Goal: Contribute content: Add original content to the website for others to see

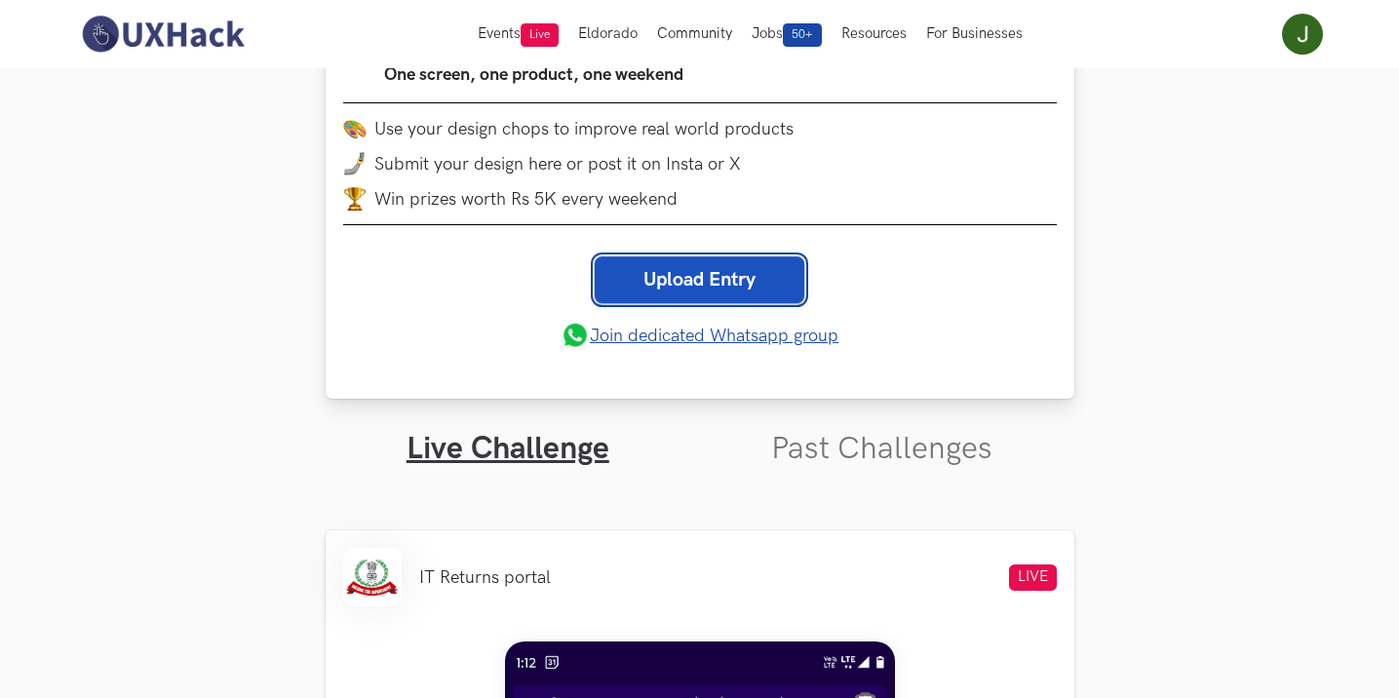
click at [687, 274] on link "Upload Entry" at bounding box center [700, 279] width 210 height 47
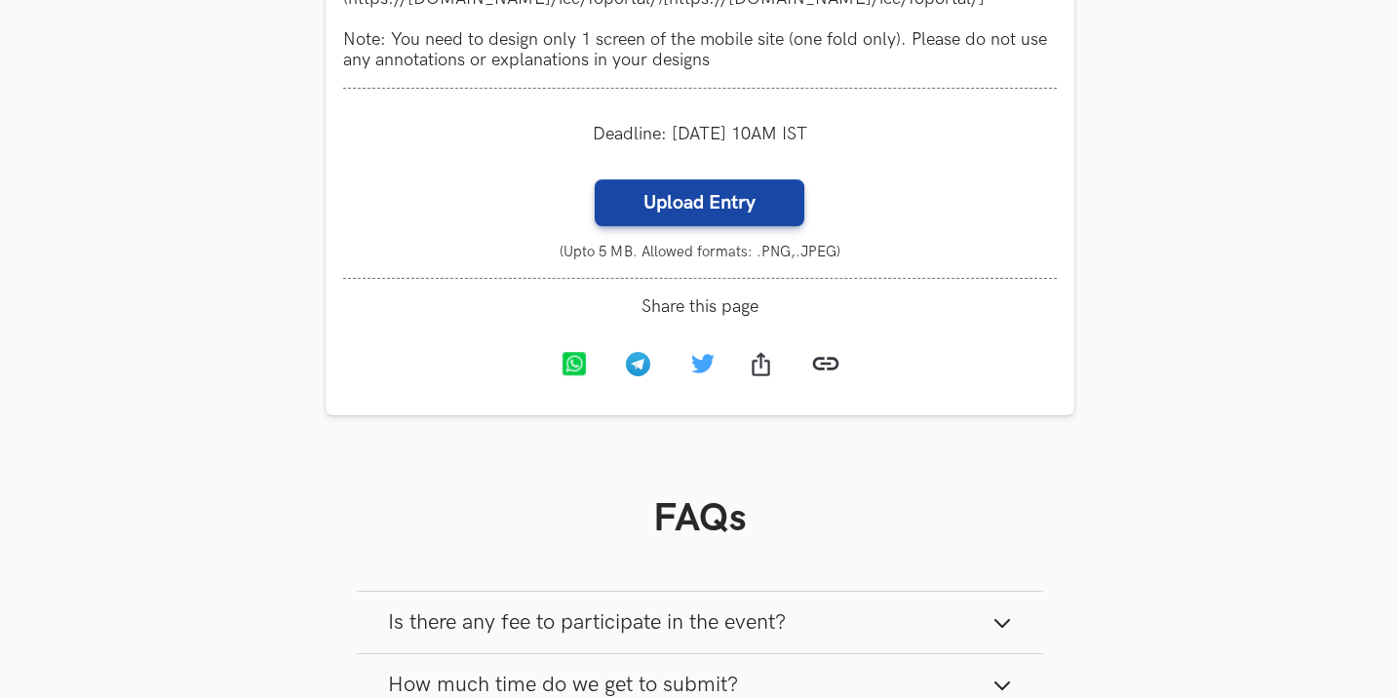
scroll to position [2185, 0]
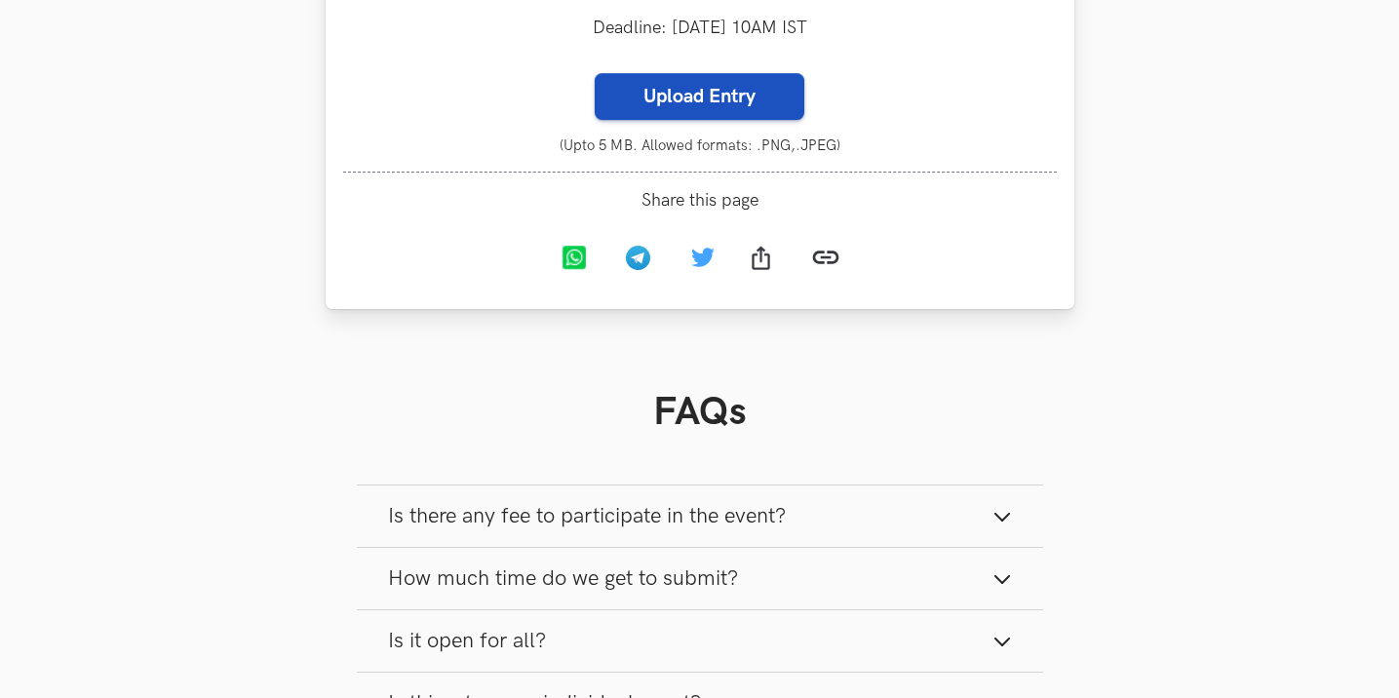
click at [716, 111] on label "Upload Entry" at bounding box center [700, 96] width 210 height 47
click at [595, 73] on input "Upload Entry" at bounding box center [594, 72] width 1 height 1
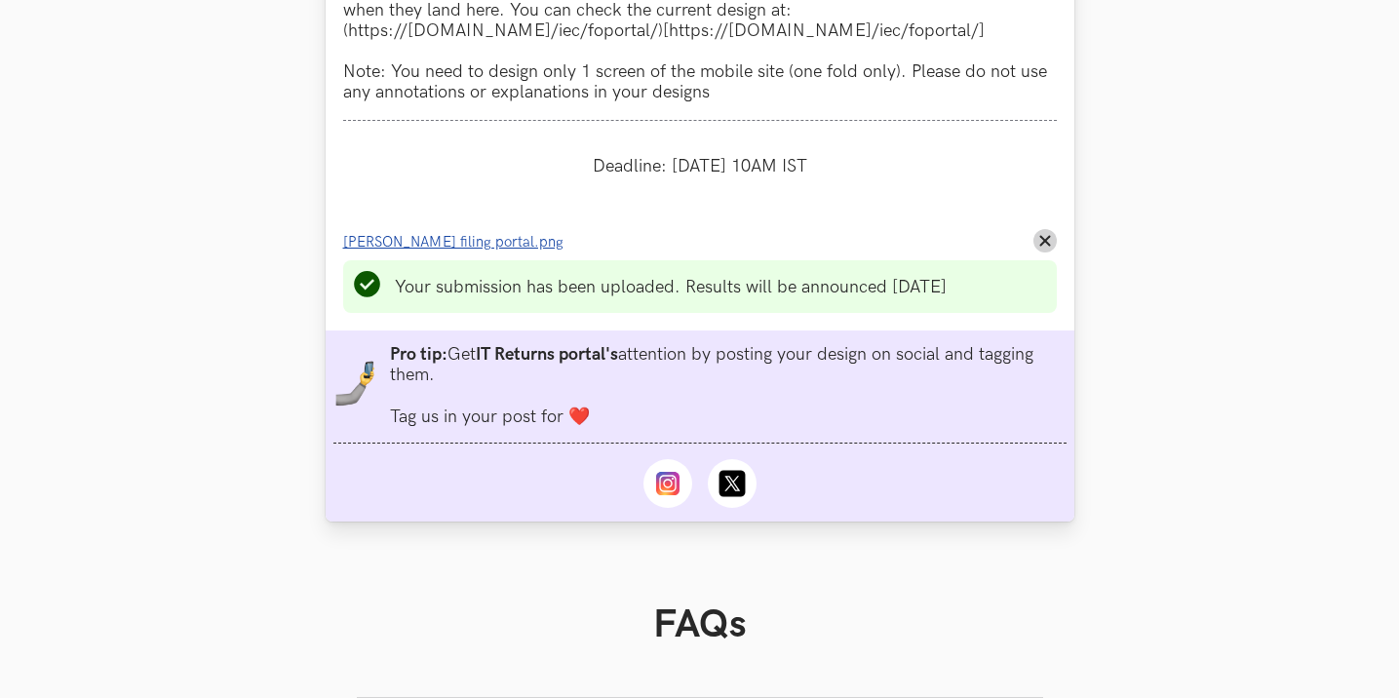
scroll to position [2088, 0]
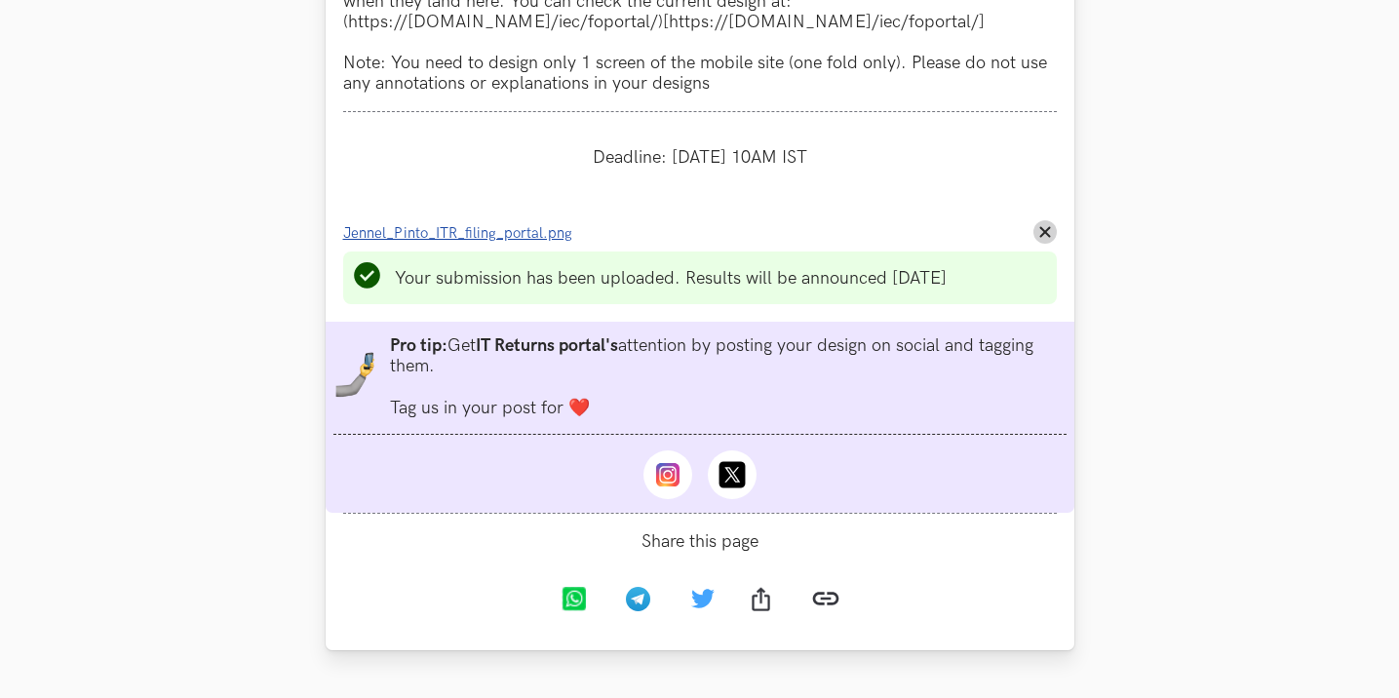
scroll to position [2185, 0]
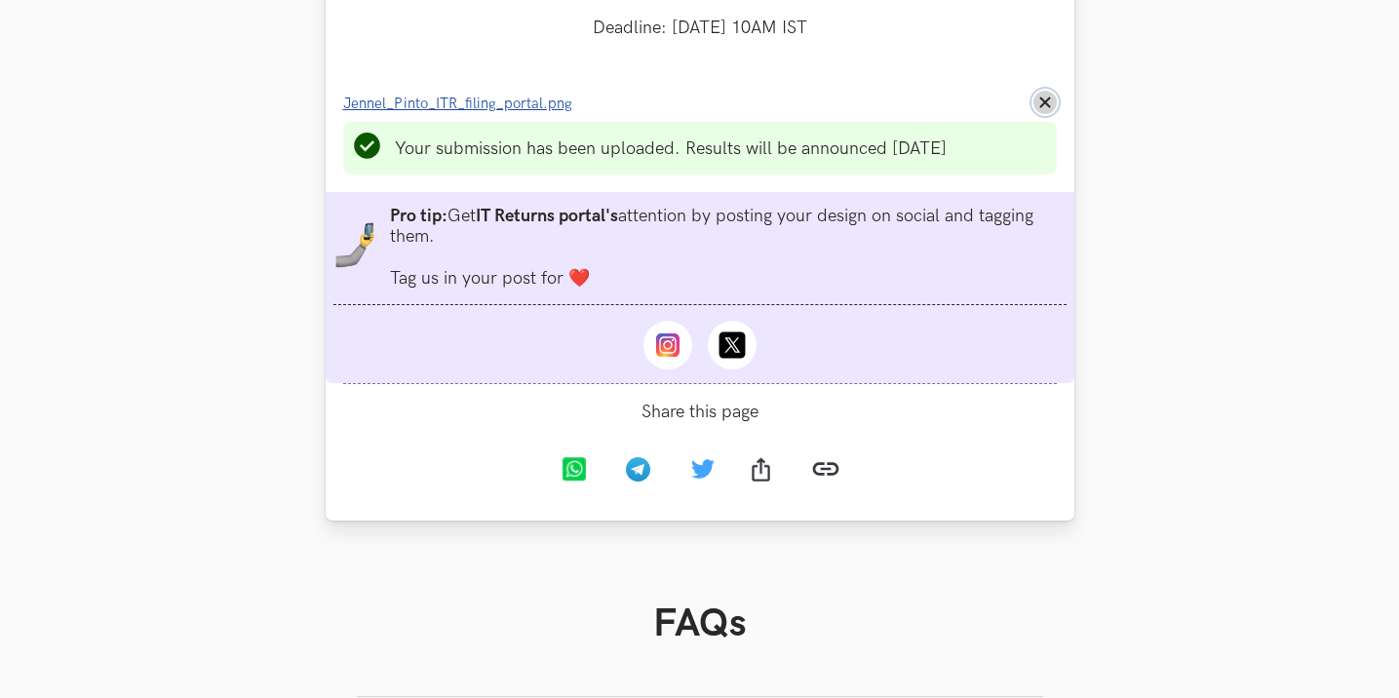
click at [1041, 107] on line at bounding box center [1045, 102] width 9 height 9
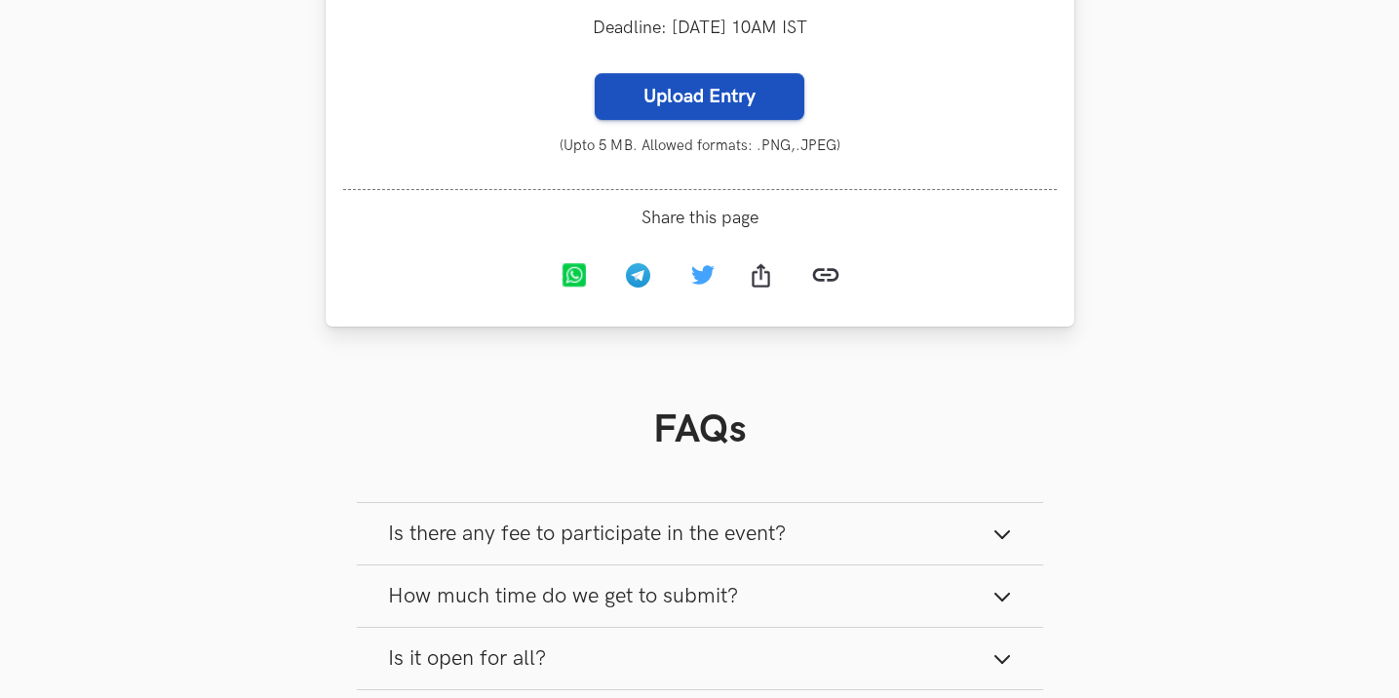
click at [745, 96] on label "Upload Entry" at bounding box center [700, 96] width 210 height 47
click at [595, 73] on input "Upload Entry" at bounding box center [594, 72] width 1 height 1
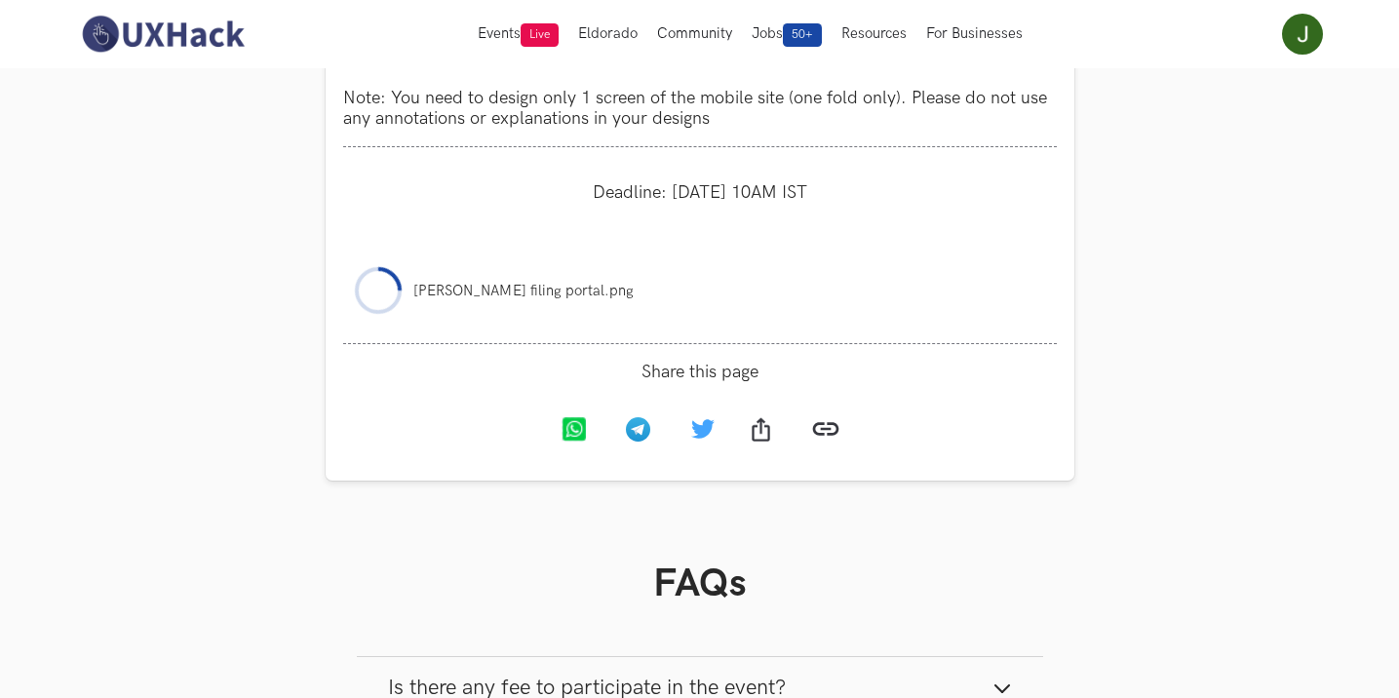
scroll to position [1990, 0]
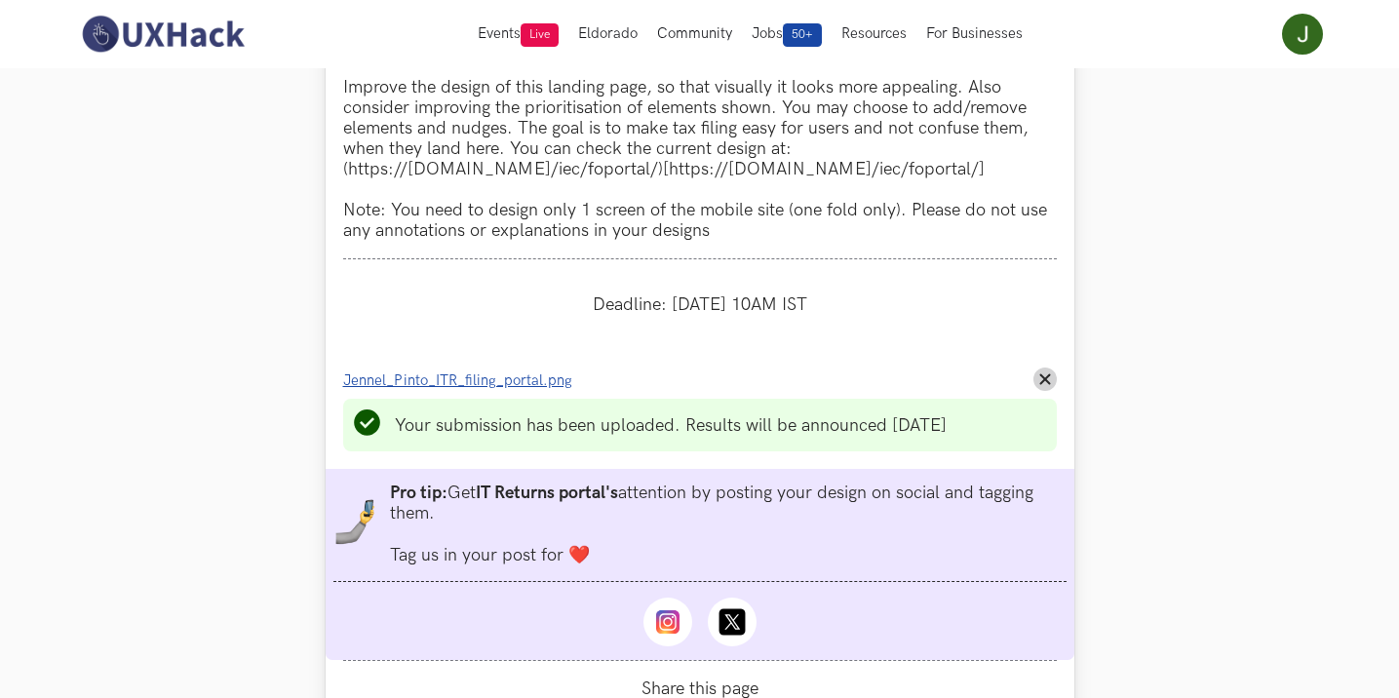
click at [516, 380] on span "Jennel_Pinto_ITR_filing_portal.png" at bounding box center [457, 381] width 229 height 17
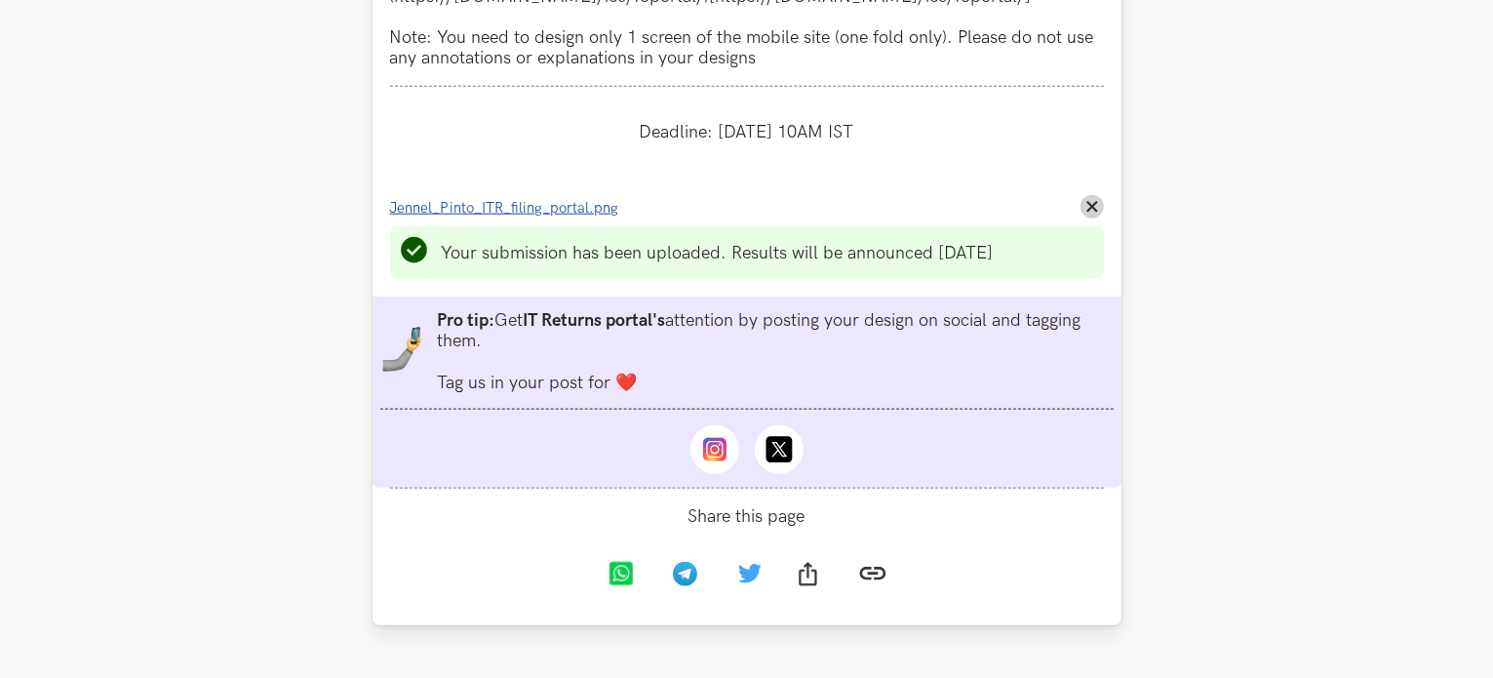
scroll to position [2200, 0]
